Goal: Task Accomplishment & Management: Complete application form

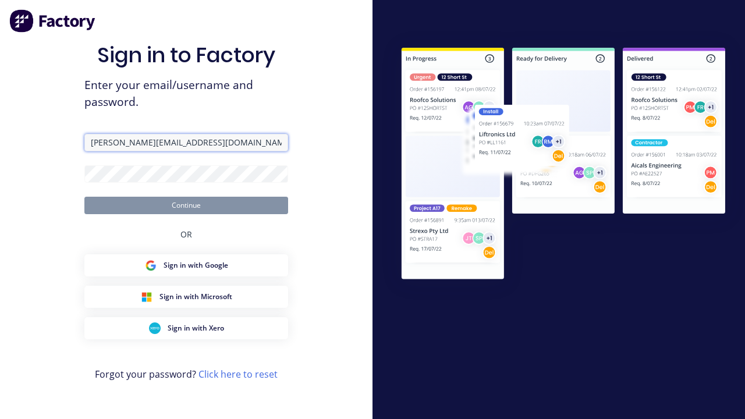
type input "[PERSON_NAME][EMAIL_ADDRESS][DOMAIN_NAME]"
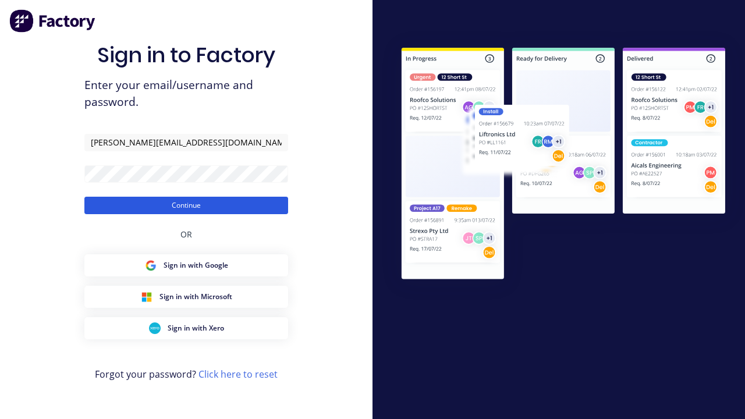
click at [186, 205] on button "Continue" at bounding box center [186, 205] width 204 height 17
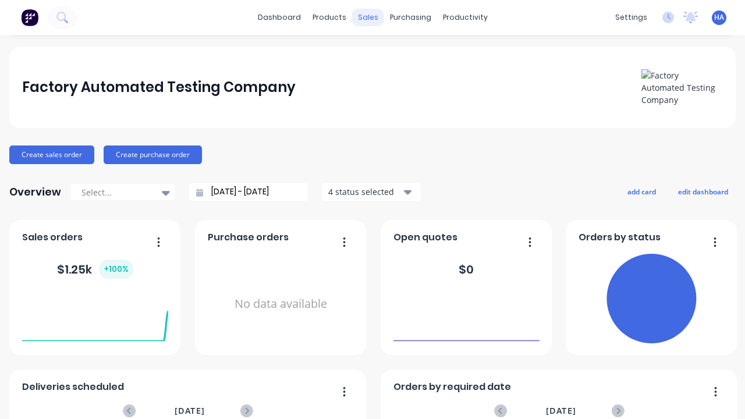
click at [368, 17] on div "sales" at bounding box center [368, 17] width 32 height 17
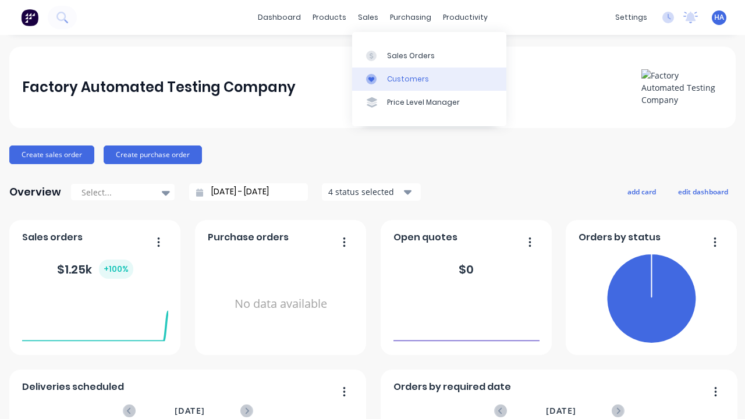
click at [429, 79] on link "Customers" at bounding box center [429, 79] width 154 height 23
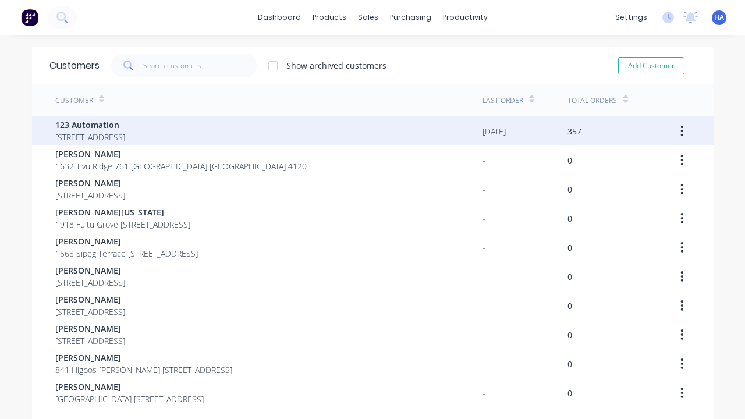
click at [125, 125] on span "123 Automation" at bounding box center [90, 125] width 70 height 12
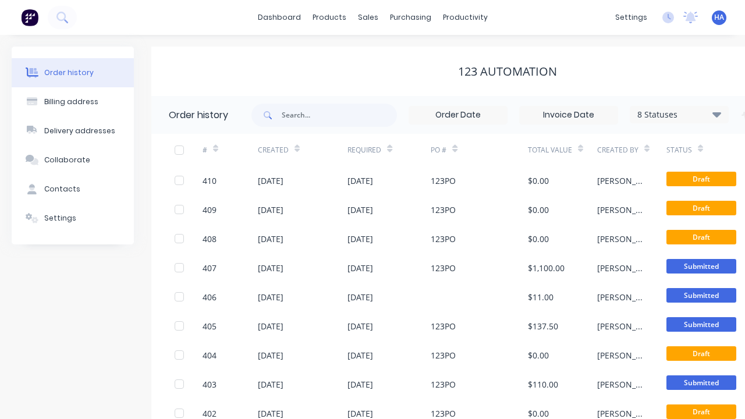
scroll to position [0, 119]
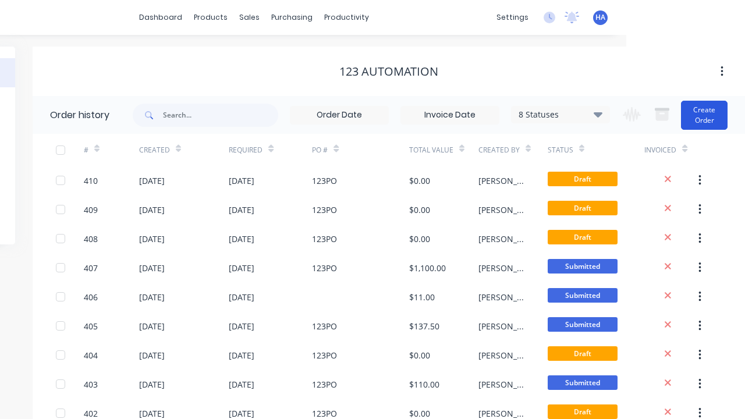
click at [704, 115] on button "Create Order" at bounding box center [704, 115] width 47 height 29
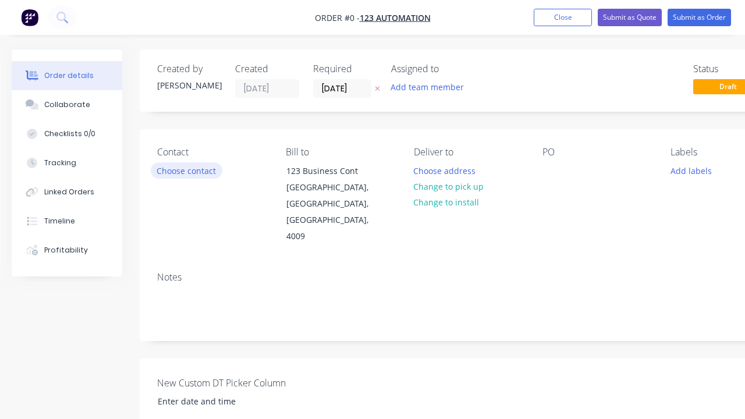
click at [186, 171] on button "Choose contact" at bounding box center [187, 170] width 72 height 16
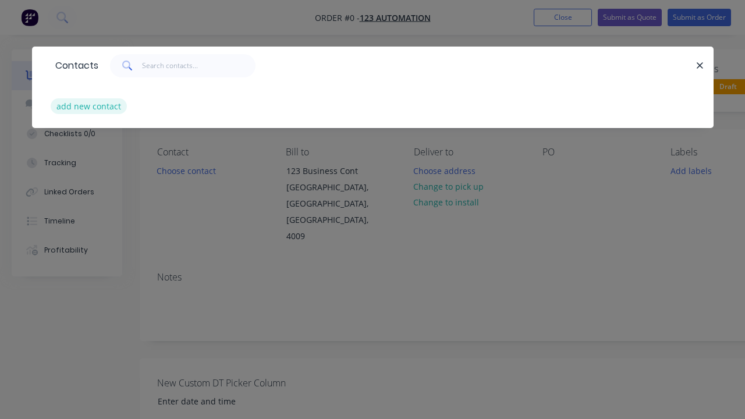
click at [88, 106] on button "add new contact" at bounding box center [89, 106] width 77 height 16
select select "AU"
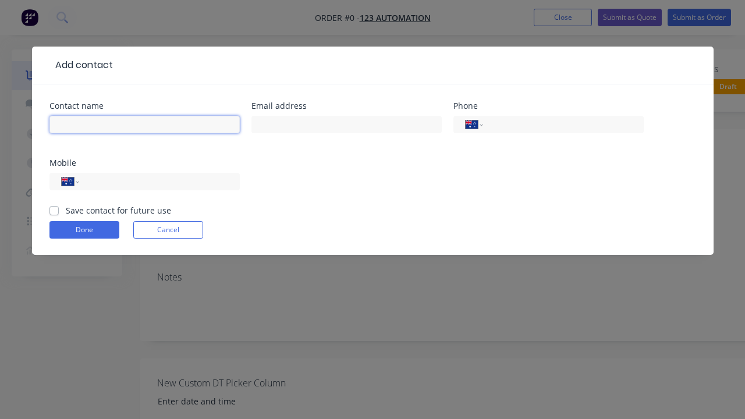
click at [144, 125] on input "text" at bounding box center [144, 124] width 190 height 17
type input "[PERSON_NAME] Automated"
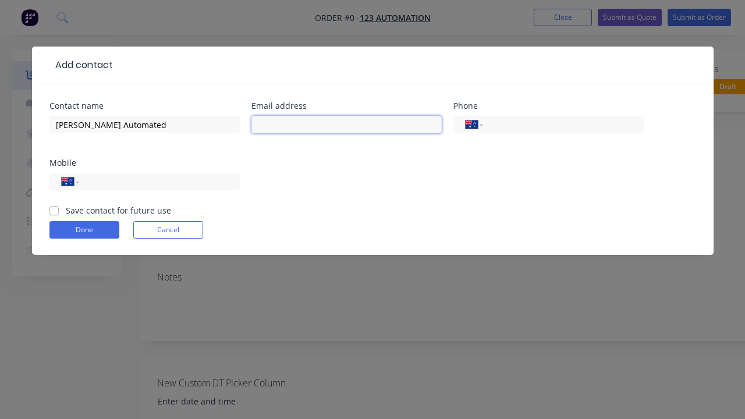
click at [346, 125] on input "text" at bounding box center [346, 124] width 190 height 17
type input "[PERSON_NAME][EMAIL_ADDRESS][DOMAIN_NAME]"
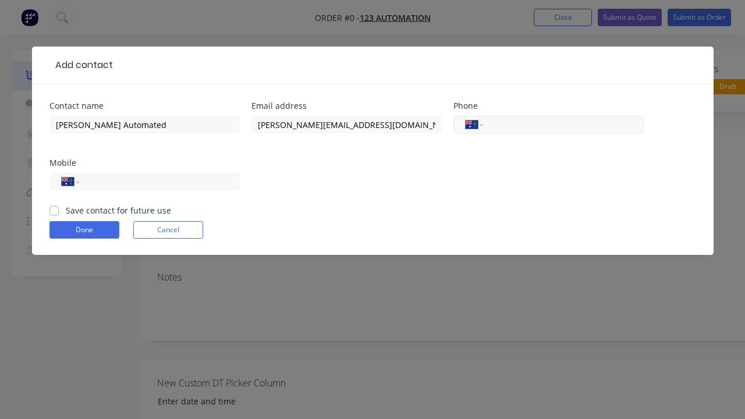
click at [561, 125] on input "tel" at bounding box center [561, 124] width 140 height 13
type input "0412 412 321"
click at [157, 182] on input "tel" at bounding box center [157, 181] width 140 height 13
type input "0412 341 232"
click at [84, 230] on button "Done" at bounding box center [84, 229] width 70 height 17
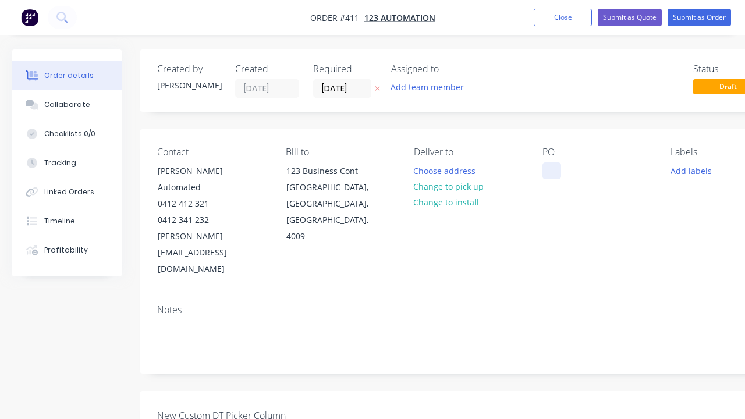
click at [551, 171] on div at bounding box center [552, 170] width 19 height 17
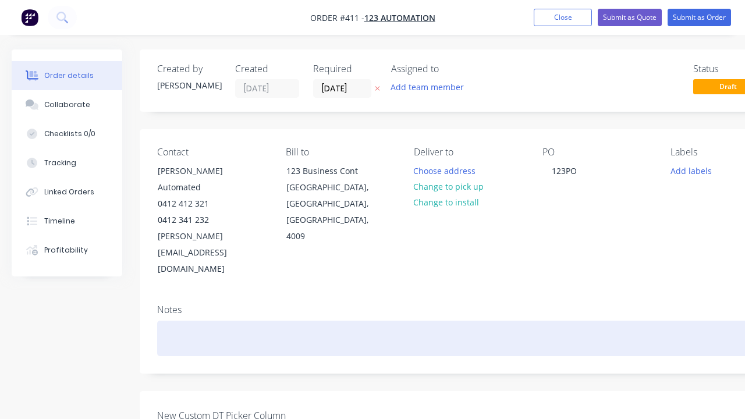
click at [433, 321] on div at bounding box center [468, 339] width 623 height 36
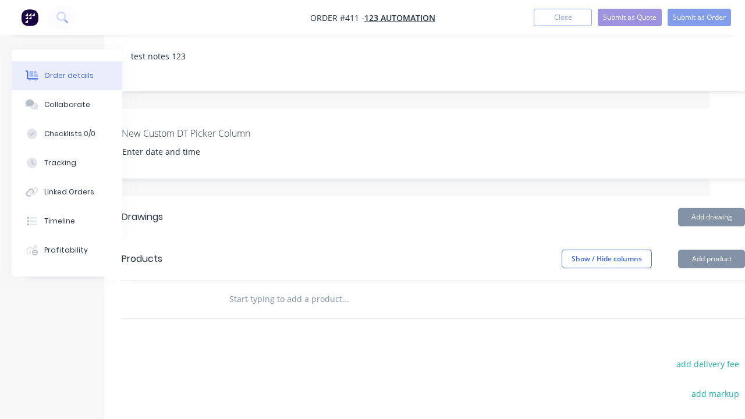
click at [711, 268] on button "Add product" at bounding box center [711, 259] width 67 height 19
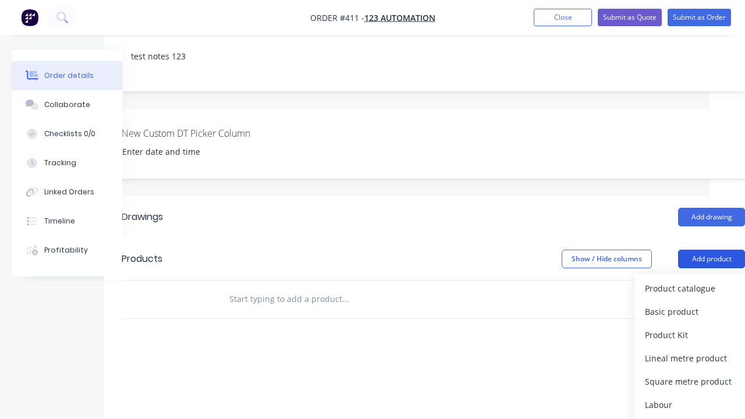
scroll to position [82, 36]
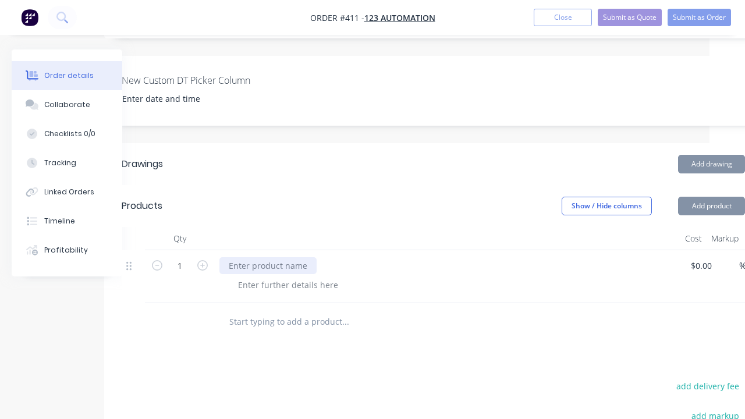
click at [268, 257] on div at bounding box center [267, 265] width 97 height 17
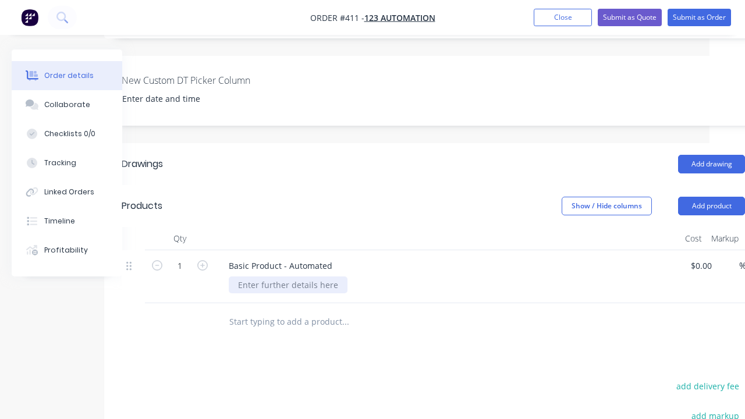
click at [288, 277] on div at bounding box center [288, 285] width 119 height 17
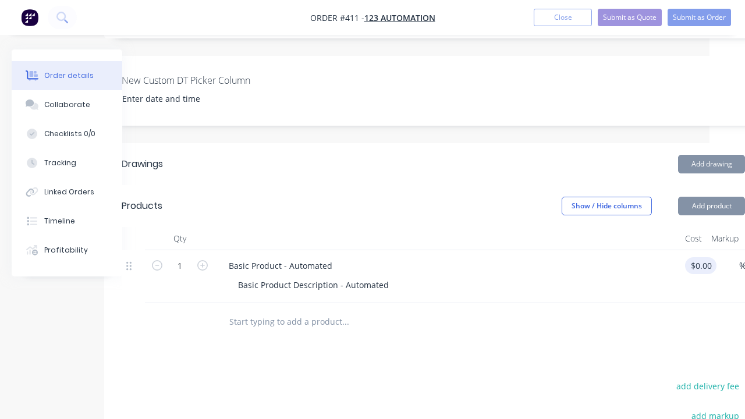
click at [703, 250] on div "1 Basic Product - Automated Basic Product Description - Automated $0.00 $0.00 %…" at bounding box center [433, 276] width 623 height 53
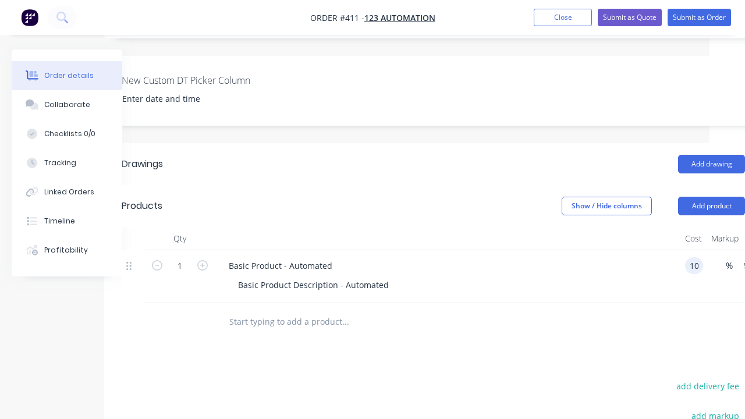
scroll to position [0, 0]
click at [726, 250] on div "%" at bounding box center [718, 276] width 30 height 53
type input "$100.00"
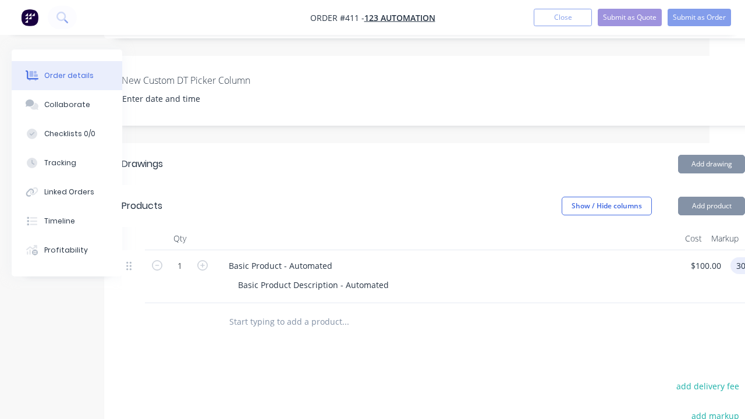
type input "30"
click at [342, 257] on div "Basic Product - Automated" at bounding box center [280, 265] width 122 height 17
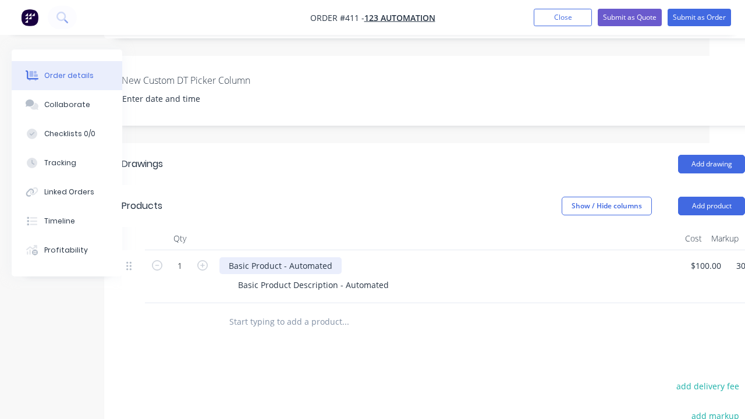
type input "$130.00"
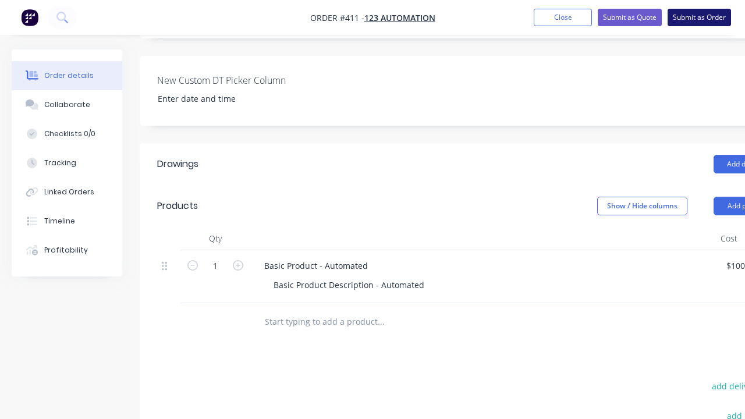
click at [699, 17] on button "Submit as Order" at bounding box center [699, 17] width 63 height 17
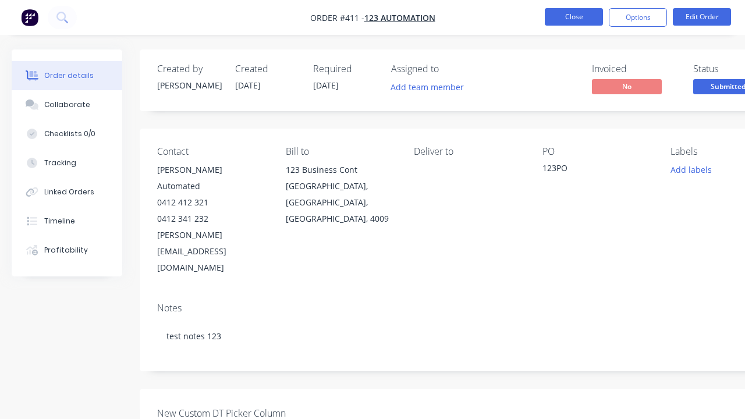
click at [574, 17] on button "Close" at bounding box center [574, 16] width 58 height 17
